Goal: Information Seeking & Learning: Learn about a topic

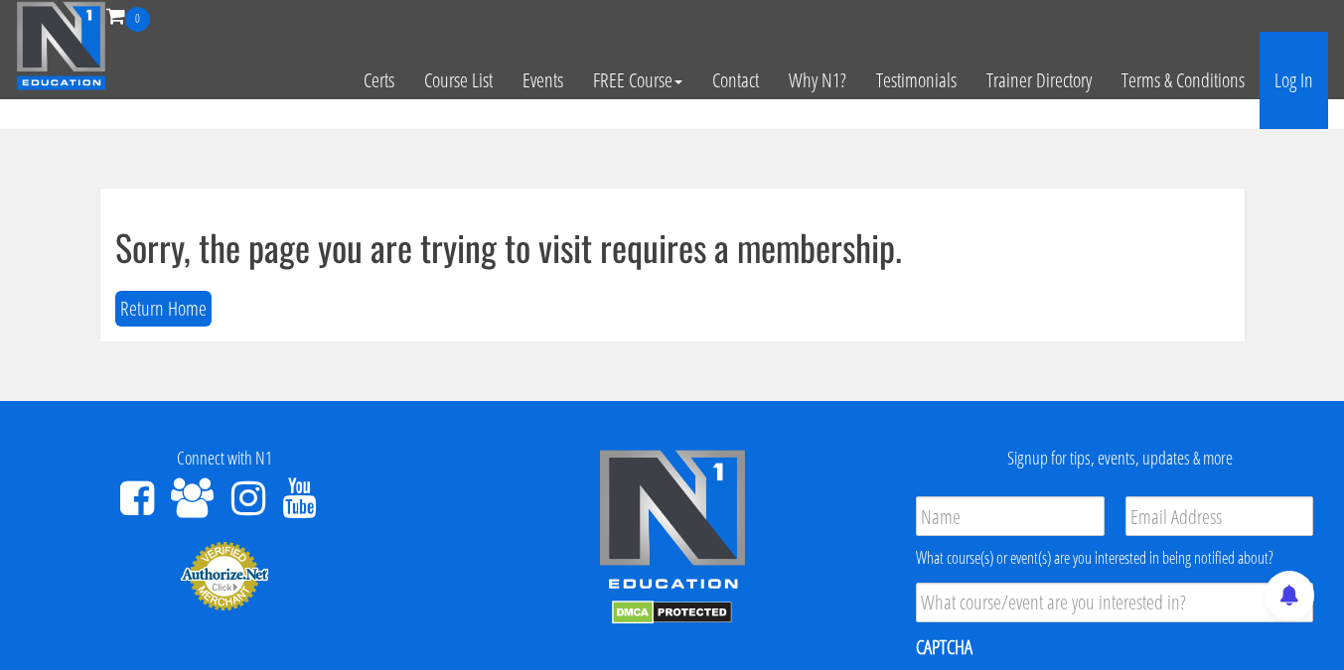
click at [1295, 76] on link "Log In" at bounding box center [1293, 80] width 69 height 97
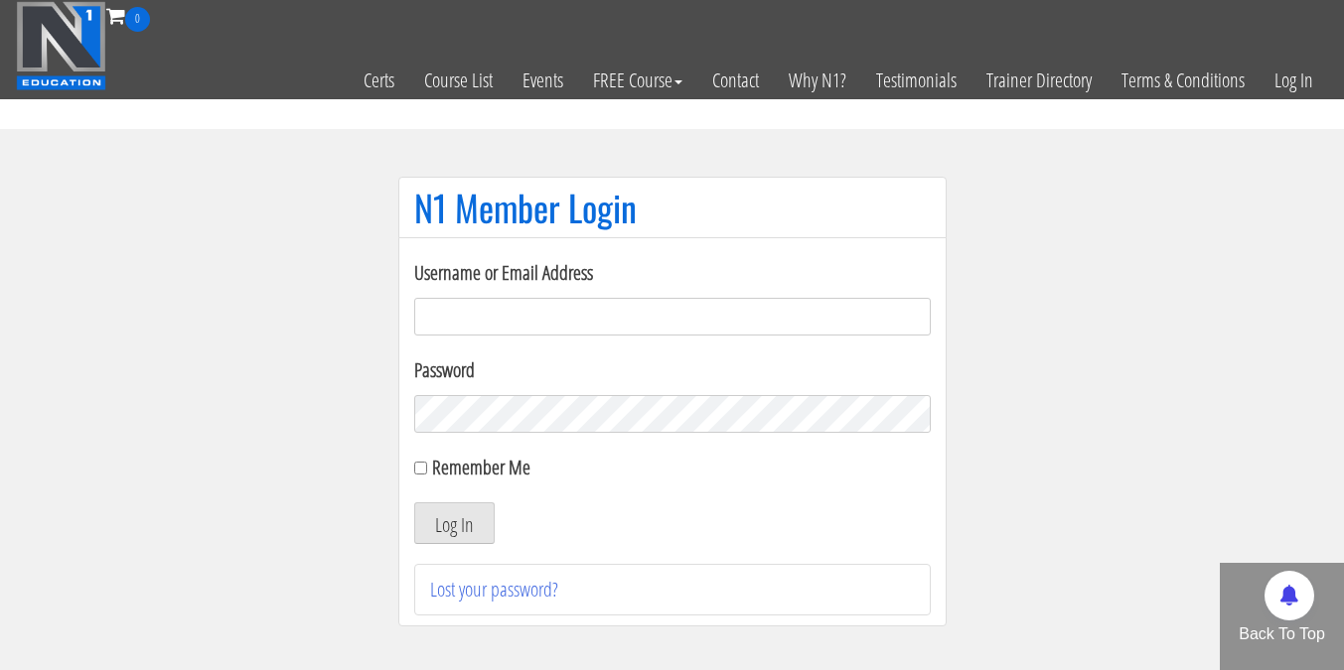
type input "elleryandrew@gmail.com"
click at [412, 465] on div "Username or Email Address elleryandrew@gmail.com Password Remember Me Log In Lo…" at bounding box center [672, 431] width 548 height 389
click at [422, 470] on input "Remember Me" at bounding box center [420, 468] width 13 height 13
checkbox input "true"
click at [466, 520] on button "Log In" at bounding box center [454, 523] width 80 height 42
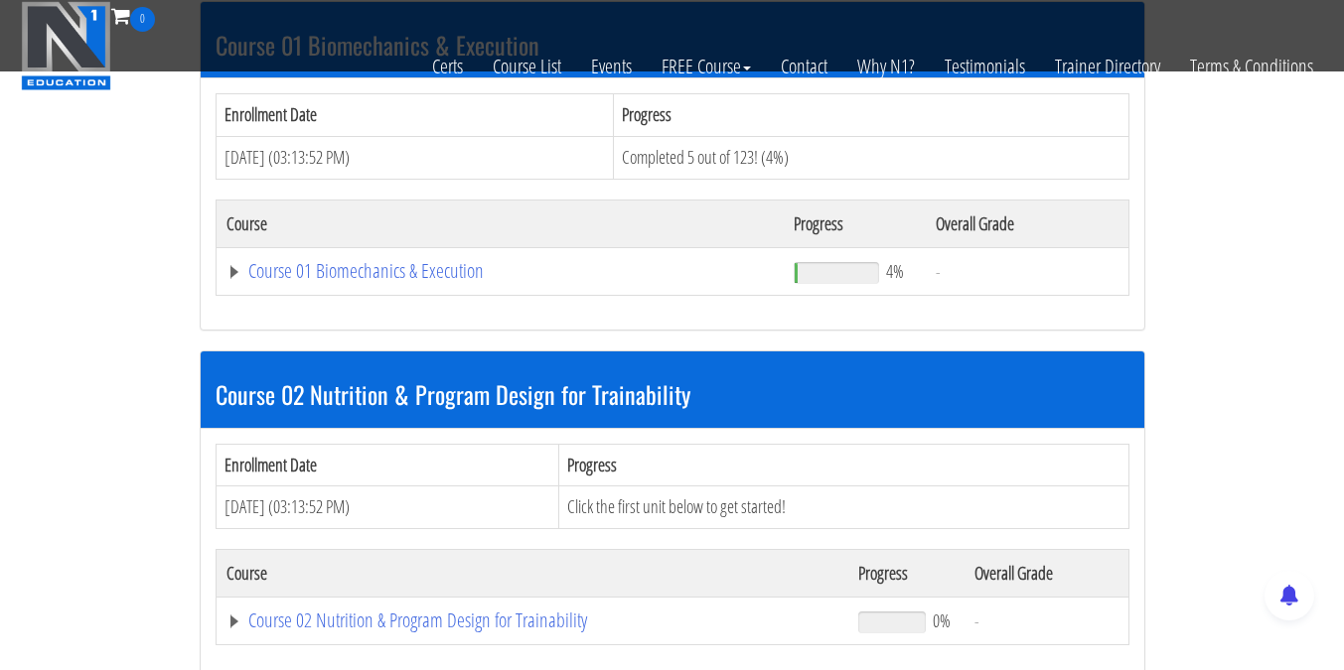
scroll to position [647, 0]
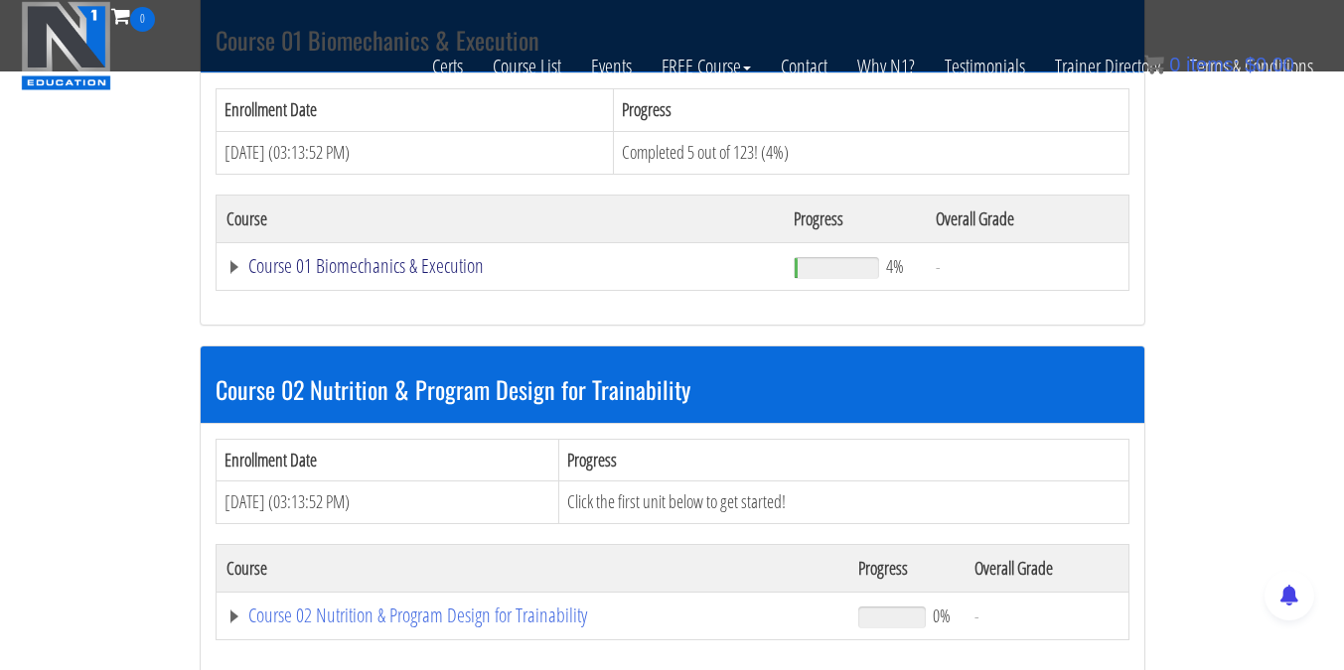
click at [404, 264] on link "Course 01 Biomechanics & Execution" at bounding box center [500, 266] width 548 height 20
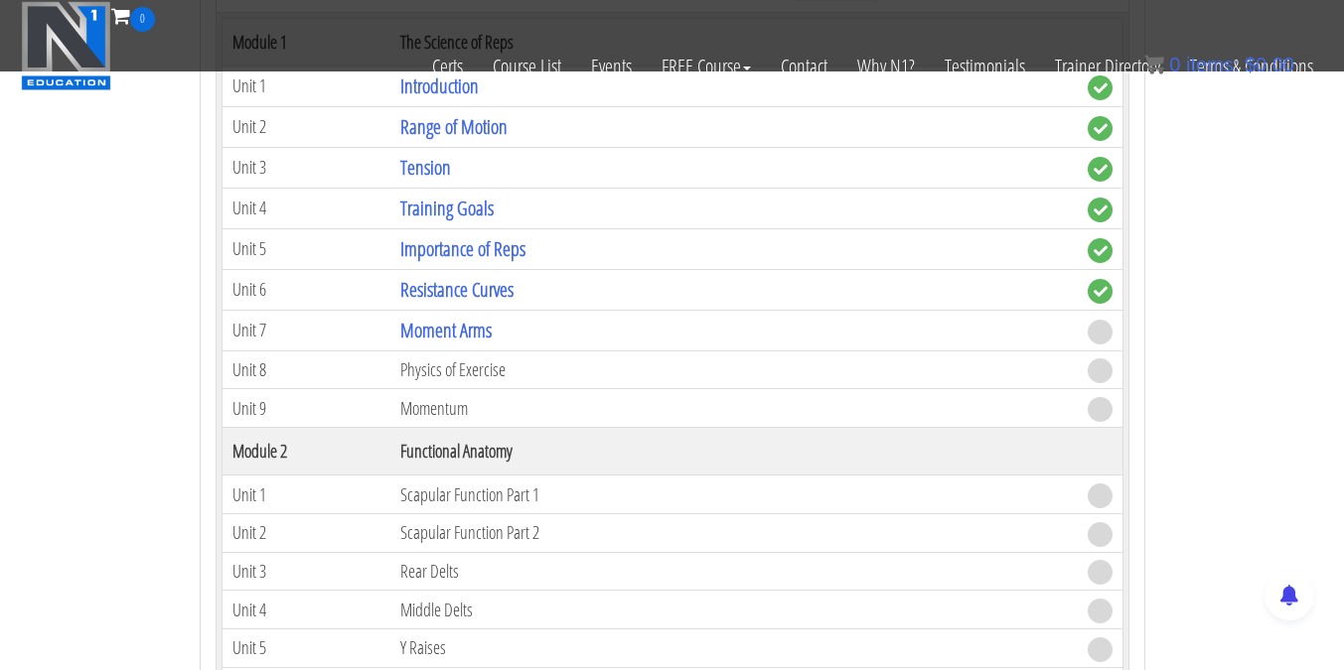
scroll to position [991, 0]
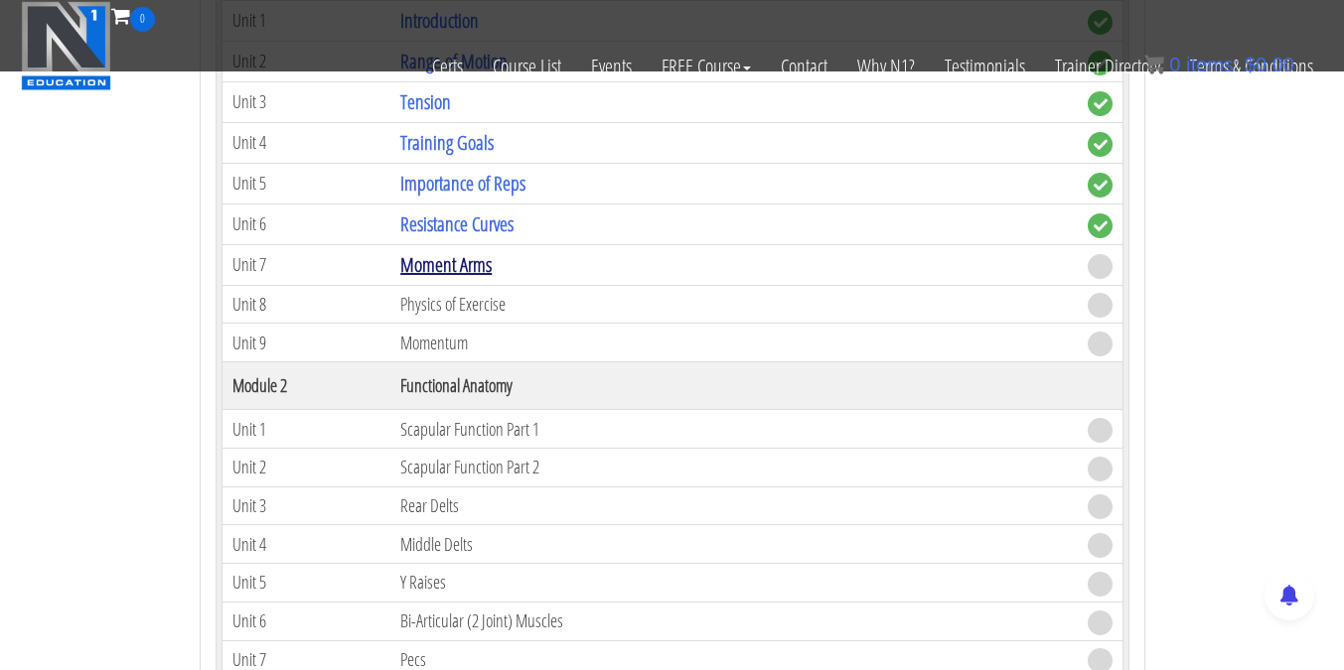
click at [462, 267] on link "Moment Arms" at bounding box center [445, 264] width 91 height 27
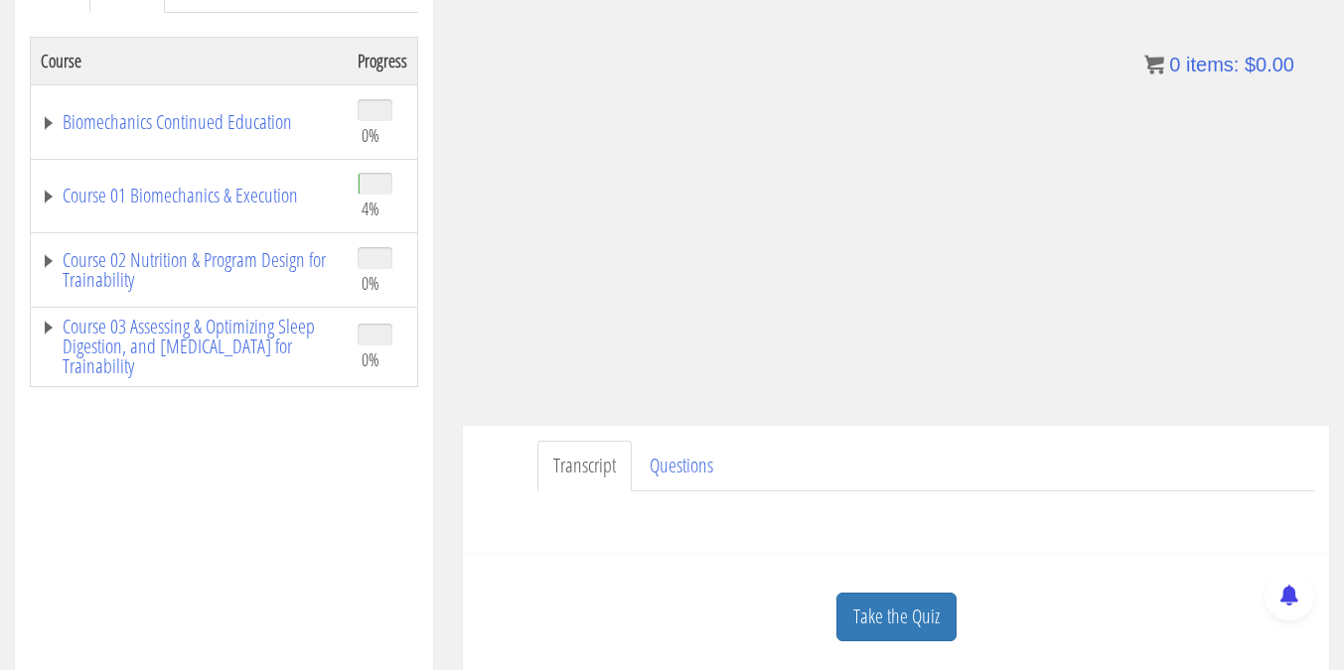
scroll to position [312, 0]
